Goal: Find contact information: Find contact information

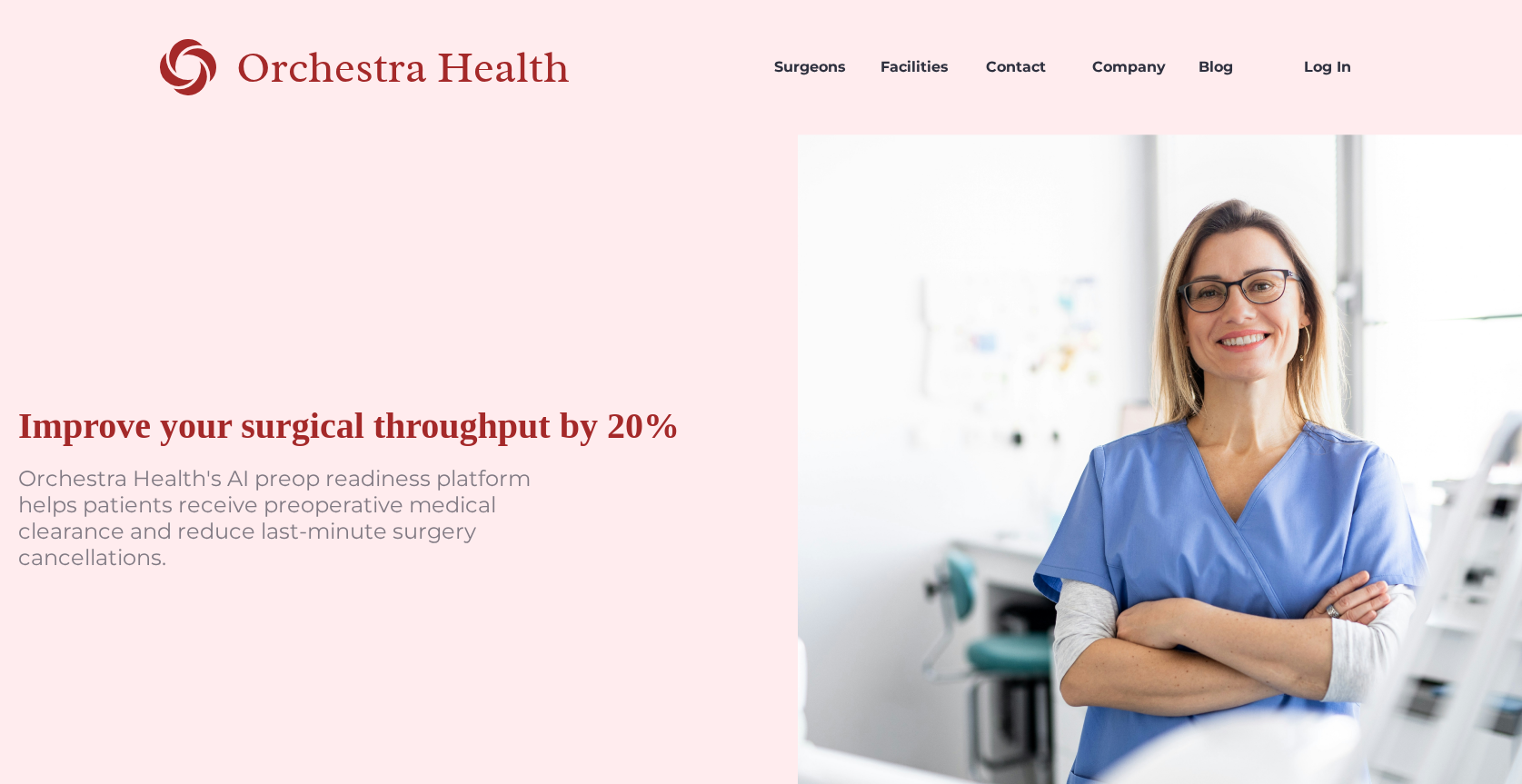
click at [221, 503] on p "Orchestra Health's AI preop readiness platform helps patients receive preoperat…" at bounding box center [290, 518] width 546 height 104
drag, startPoint x: 202, startPoint y: 503, endPoint x: 18, endPoint y: 498, distance: 184.1
click at [18, 498] on p "Orchestra Health's AI preop readiness platform helps patients receive preoperat…" at bounding box center [290, 518] width 546 height 104
copy p "Orchestra Health"
click at [1015, 69] on link "Contact" at bounding box center [1025, 67] width 106 height 62
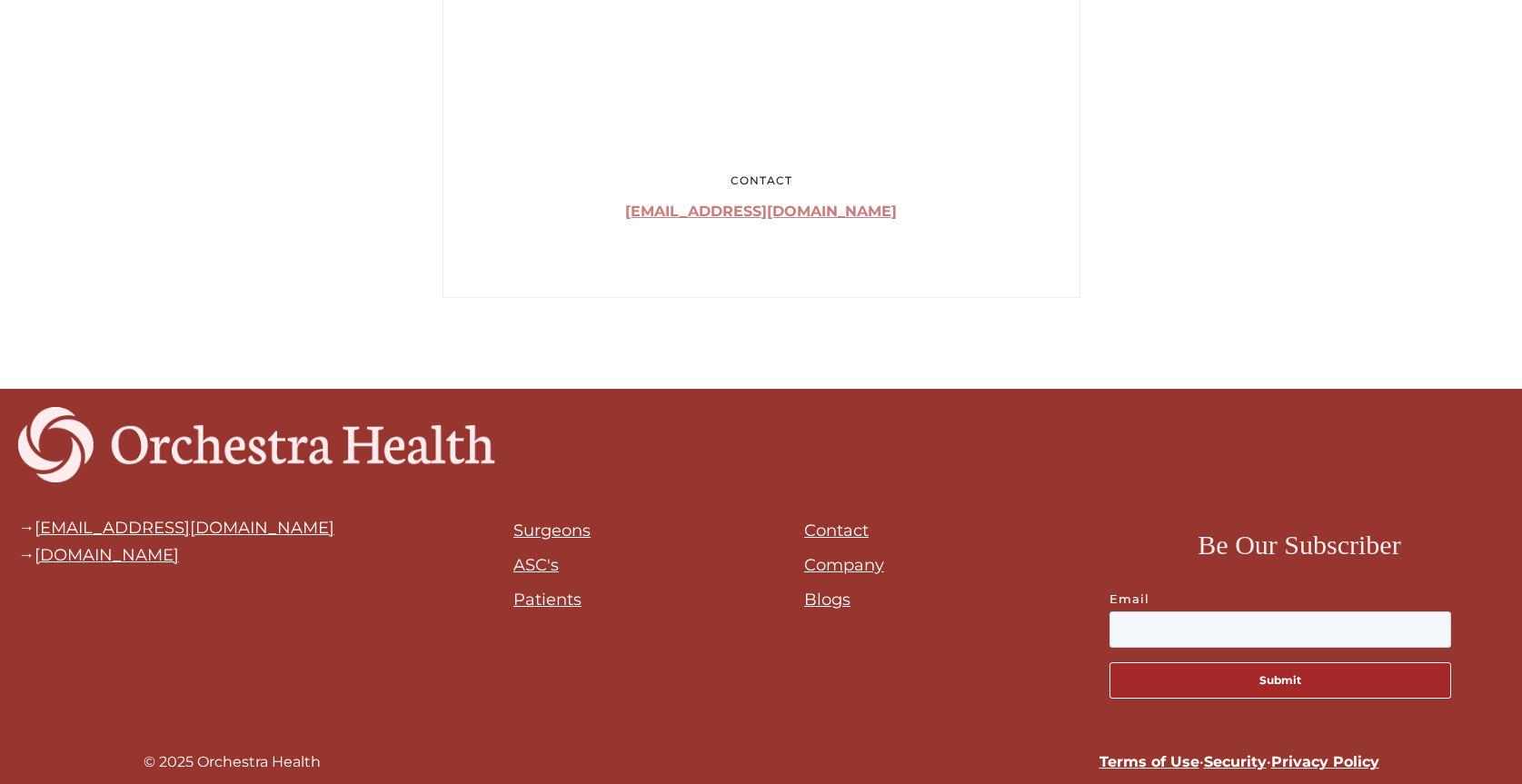
scroll to position [1319, 0]
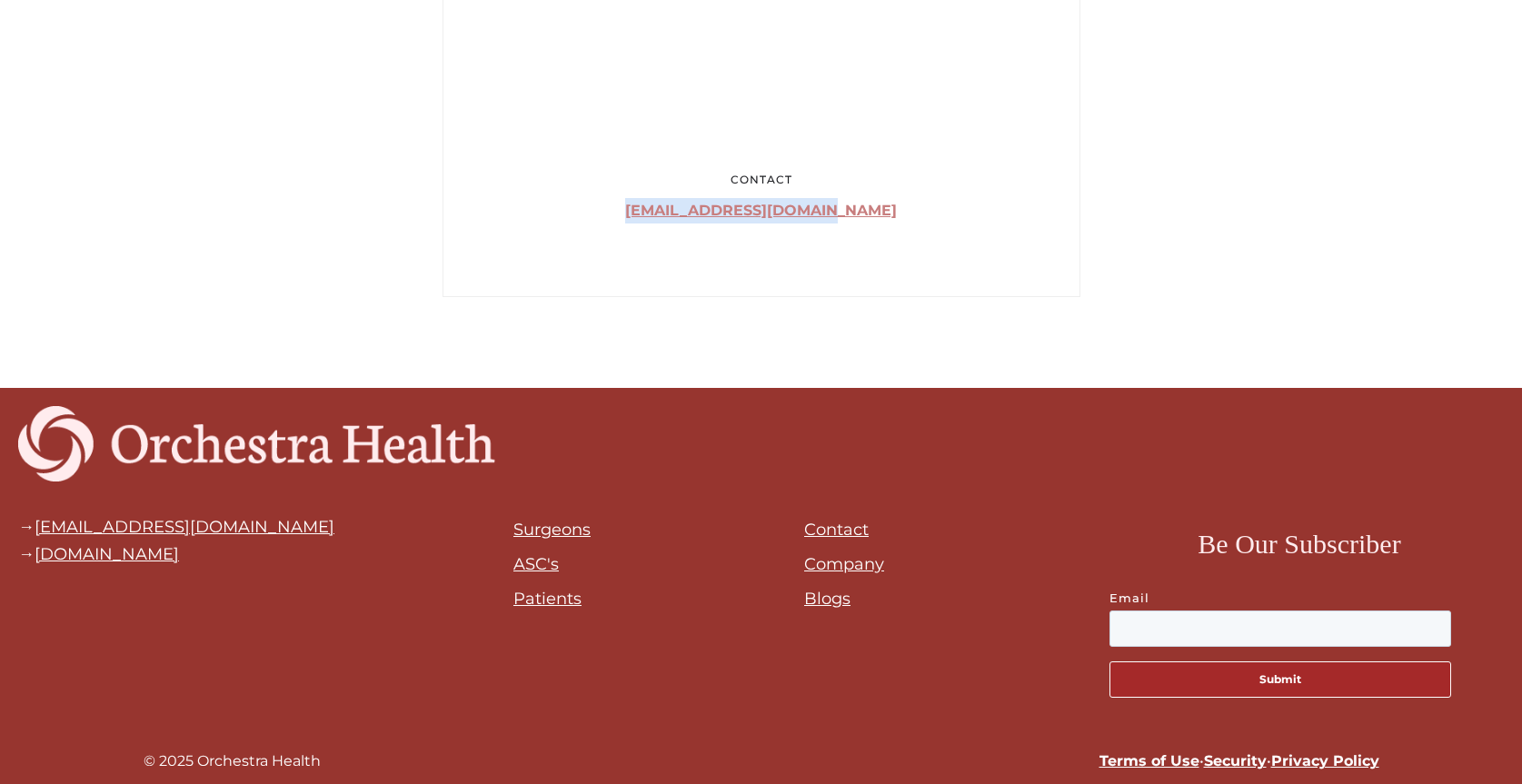
drag, startPoint x: 875, startPoint y: 210, endPoint x: 659, endPoint y: 225, distance: 216.5
copy link "hello@tryorchestra.com"
